Goal: Check status: Check status

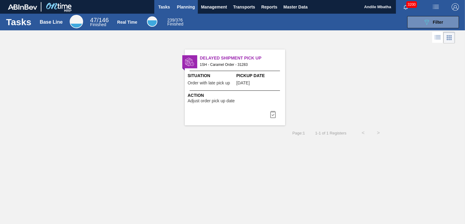
click at [183, 5] on span "Planning" at bounding box center [186, 6] width 18 height 7
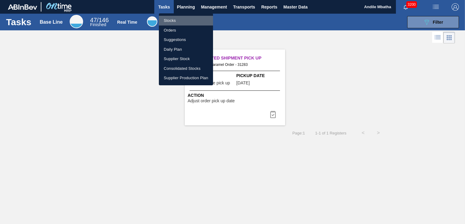
click at [188, 20] on li "Stocks" at bounding box center [186, 21] width 54 height 10
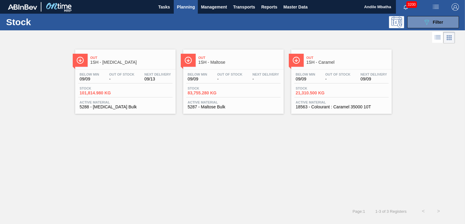
click at [122, 82] on div "Below Min 09/09 Out Of Stock - Next Delivery 09/13" at bounding box center [125, 78] width 94 height 11
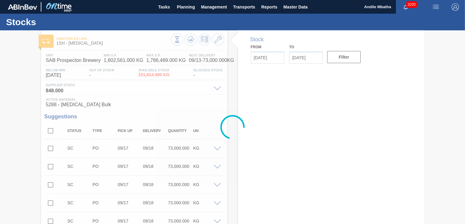
type input "[DATE]"
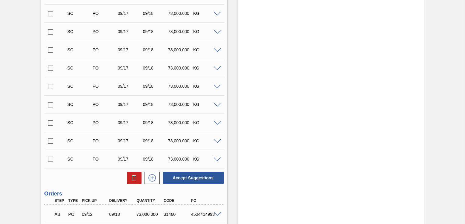
scroll to position [426, 0]
